Goal: Find specific page/section

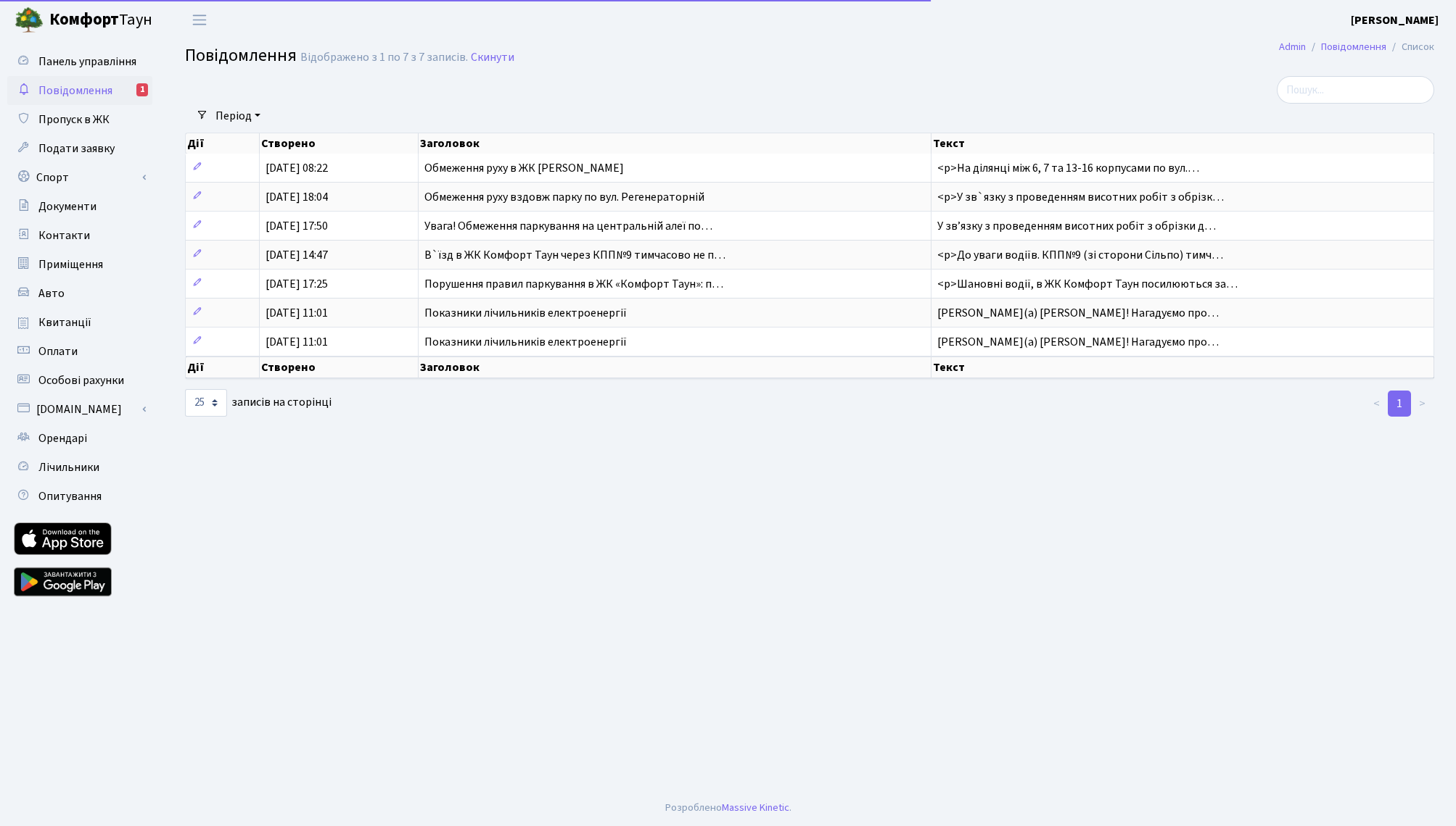
select select "25"
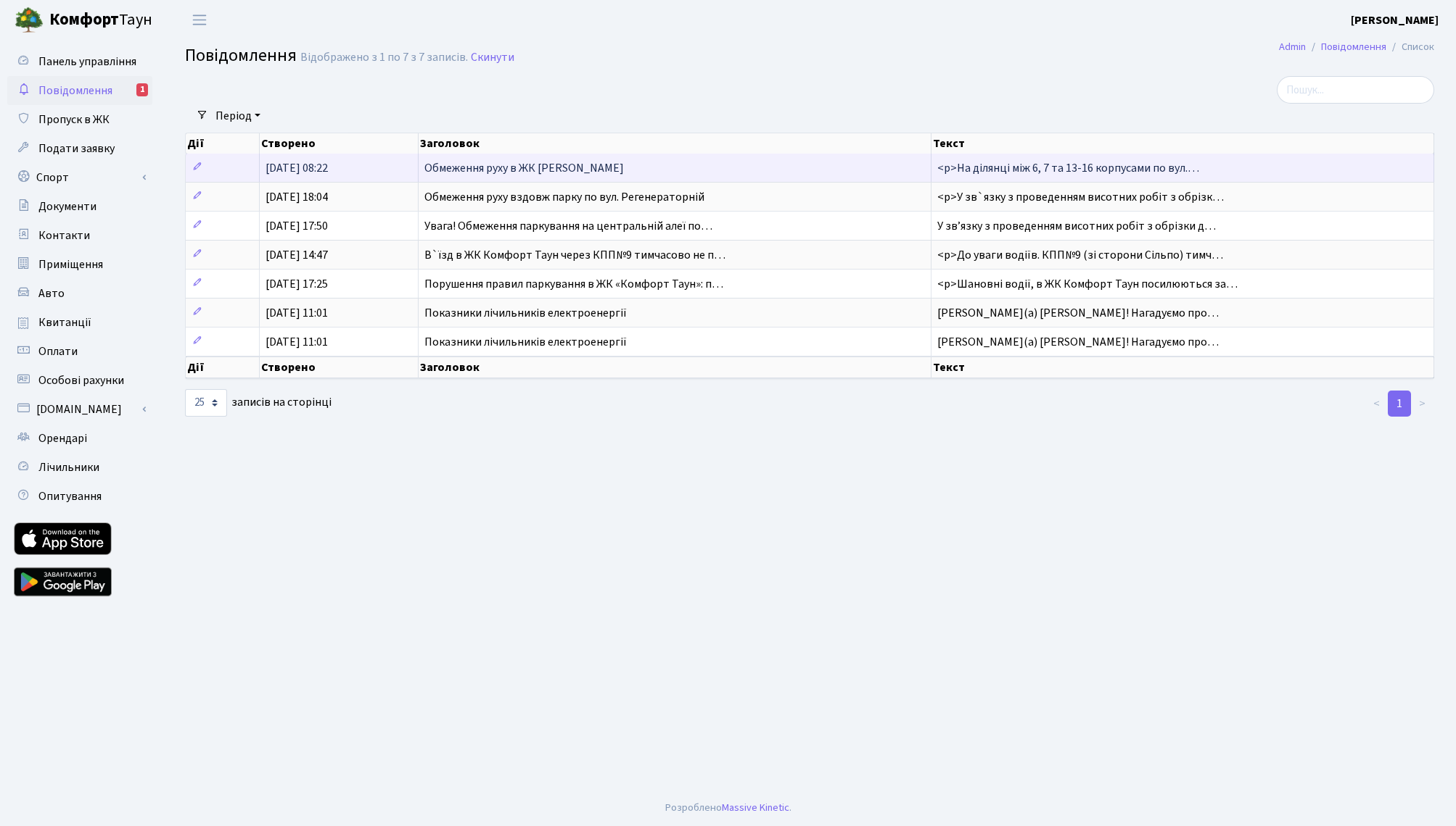
click at [328, 170] on span "[DATE] 08:22" at bounding box center [297, 168] width 63 height 16
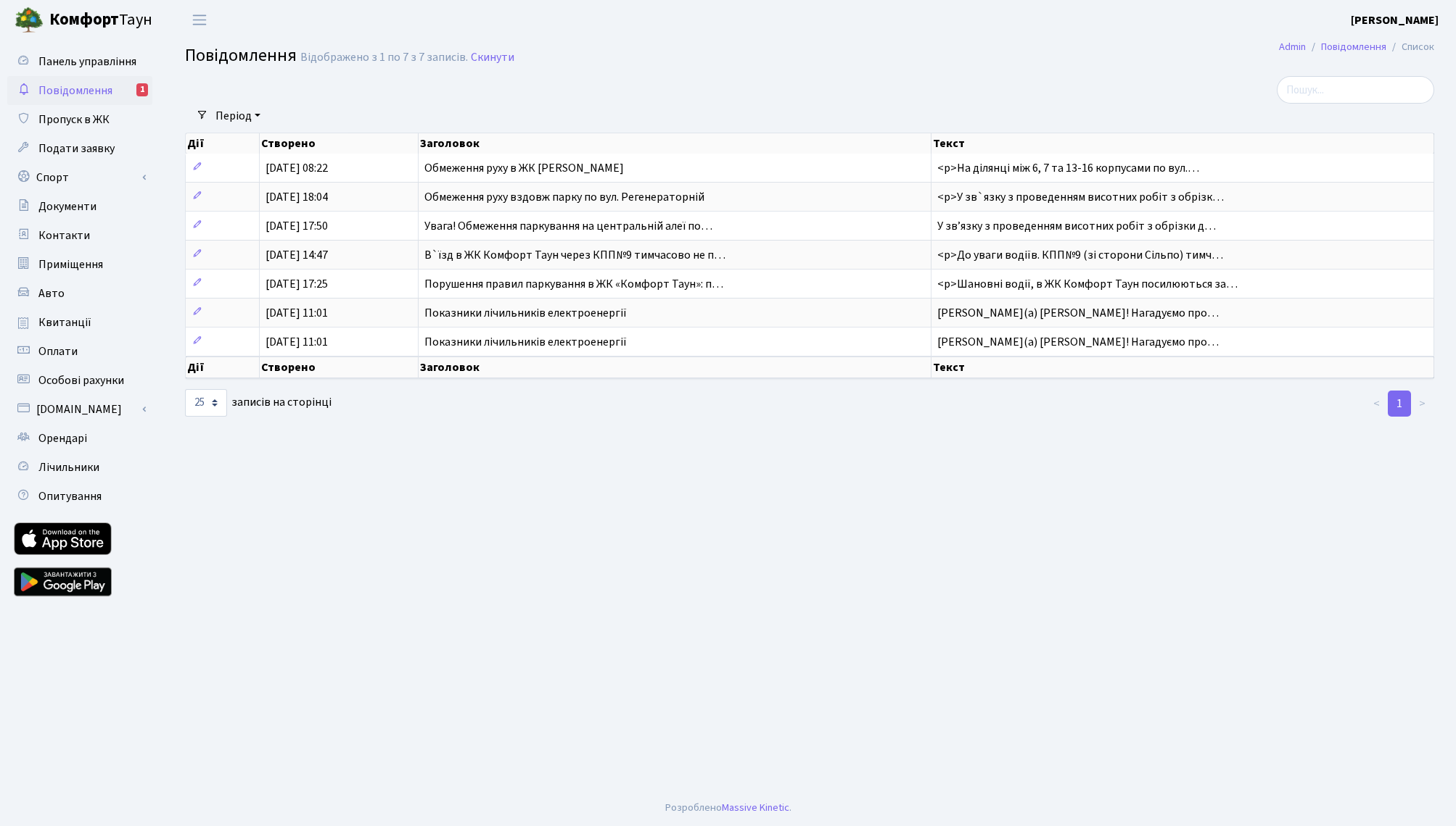
click at [64, 78] on link "Повідомлення 1" at bounding box center [80, 90] width 145 height 29
select select "25"
click at [90, 66] on span "Панель управління" at bounding box center [87, 62] width 98 height 16
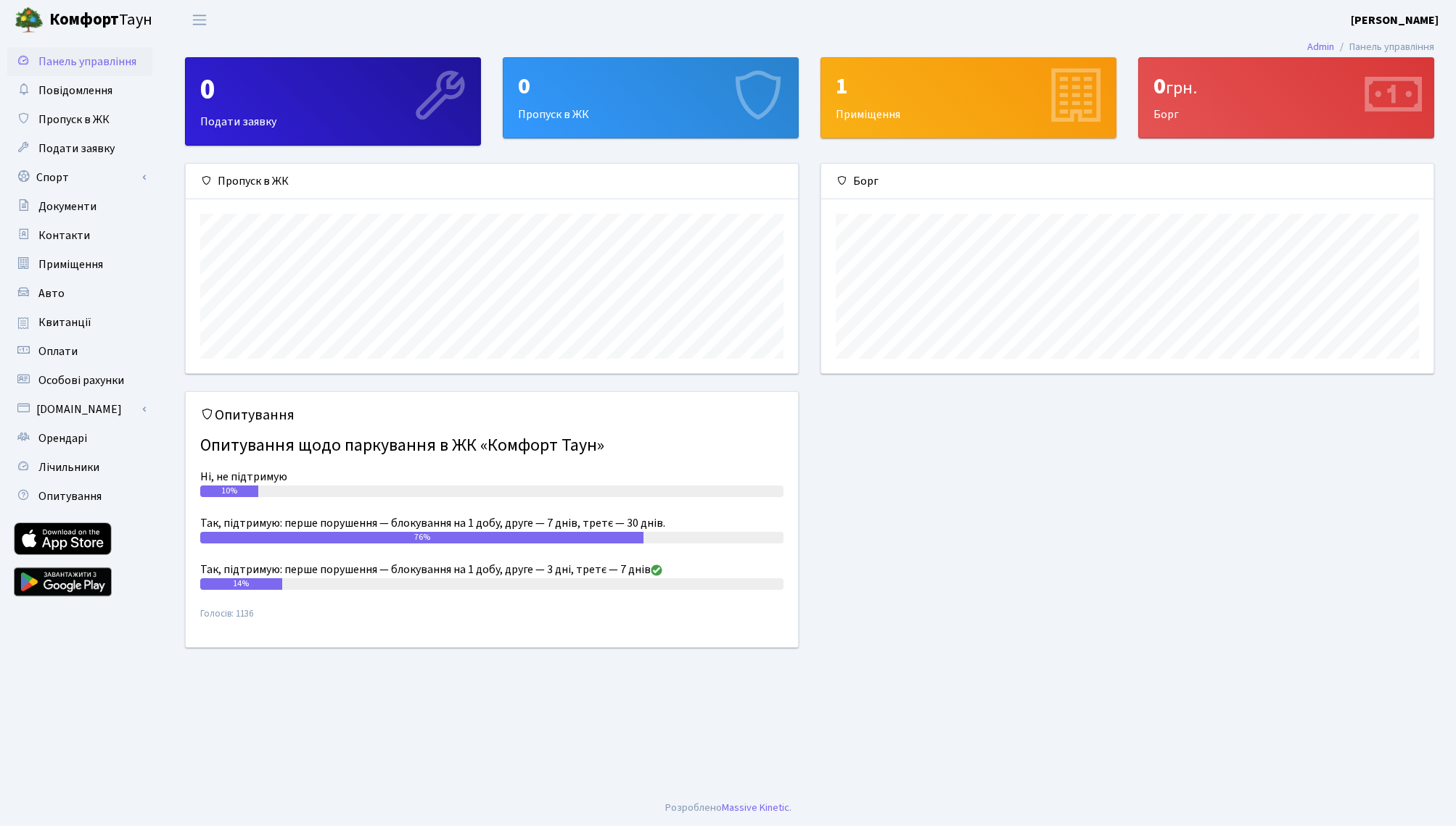
scroll to position [209, 612]
